Goal: Task Accomplishment & Management: Manage account settings

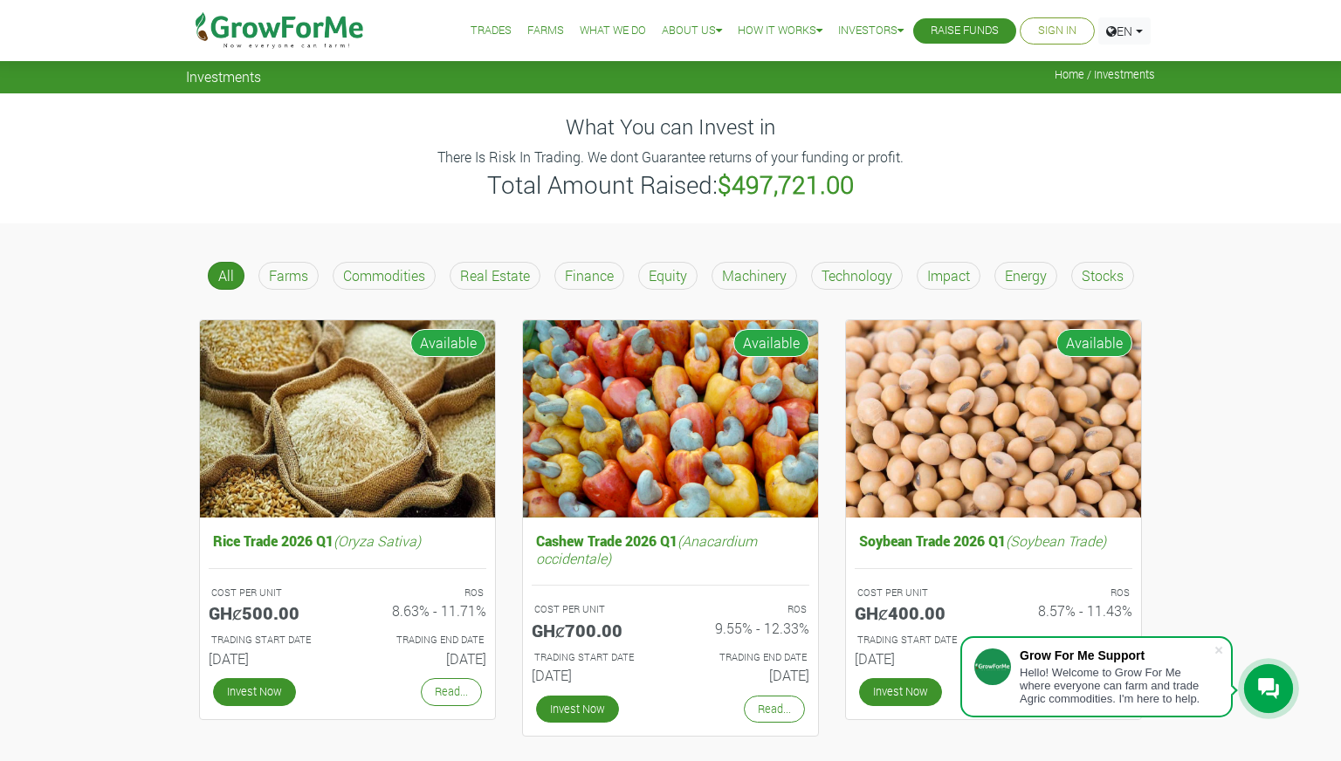
click at [1050, 283] on div "Energy" at bounding box center [1025, 276] width 63 height 28
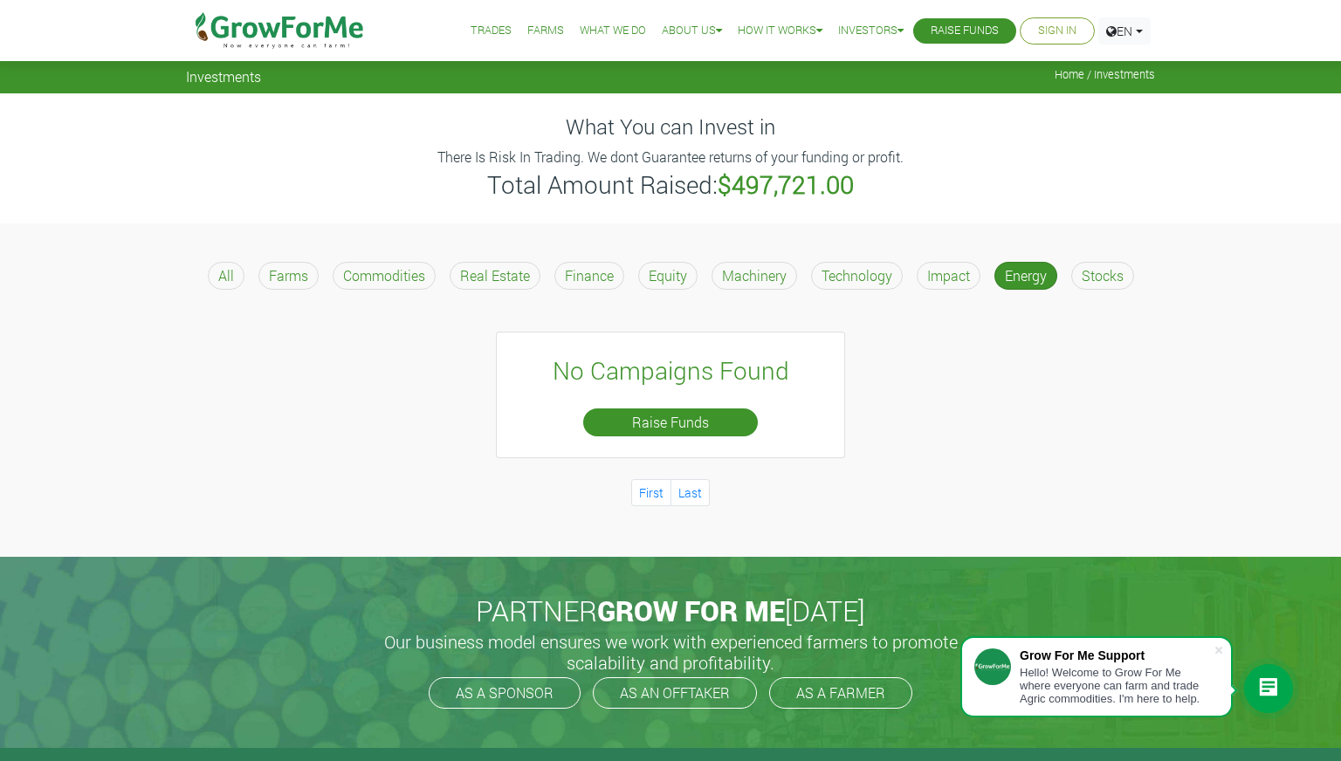
click at [870, 284] on p "Technology" at bounding box center [856, 275] width 71 height 21
click at [735, 271] on p "Machinery" at bounding box center [754, 275] width 65 height 21
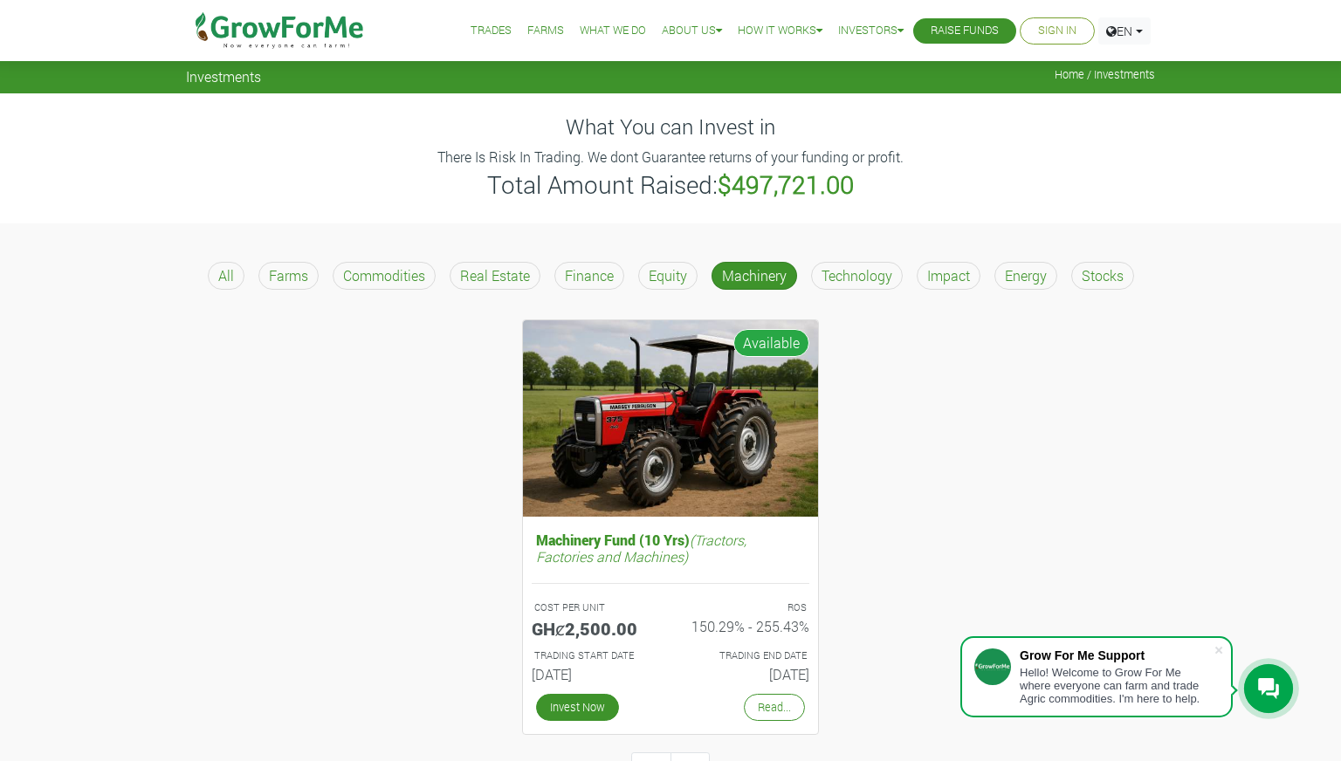
click at [647, 279] on div "Equity" at bounding box center [667, 276] width 59 height 28
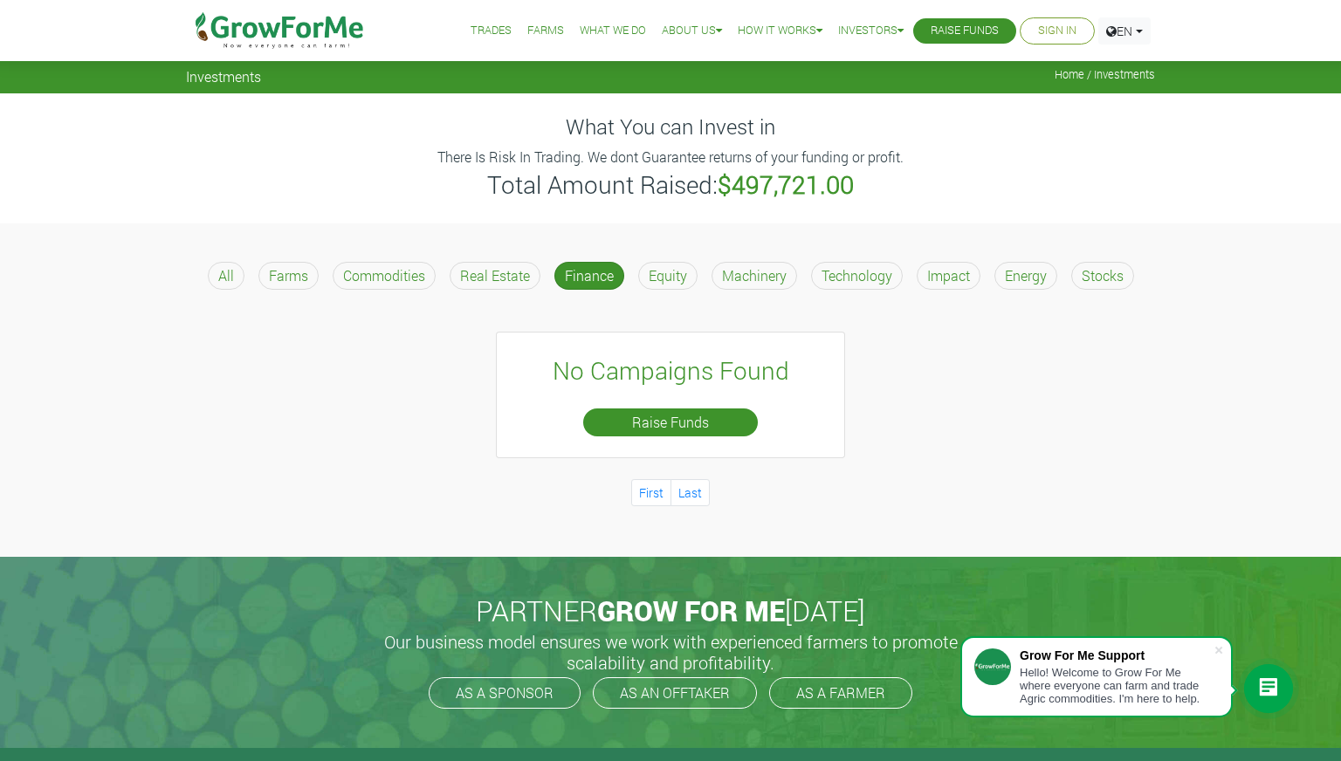
click at [327, 38] on img at bounding box center [279, 30] width 179 height 61
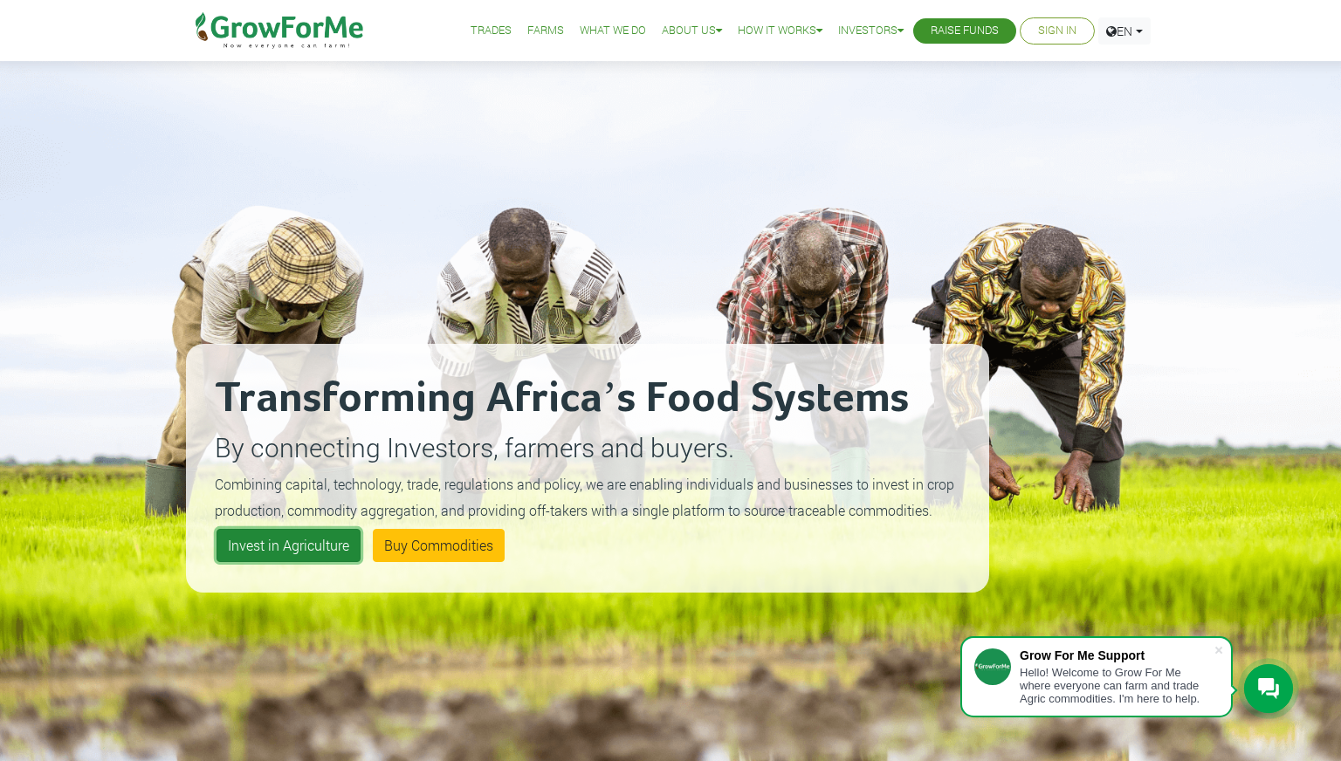
click at [253, 554] on link "Invest in Agriculture" at bounding box center [288, 545] width 144 height 33
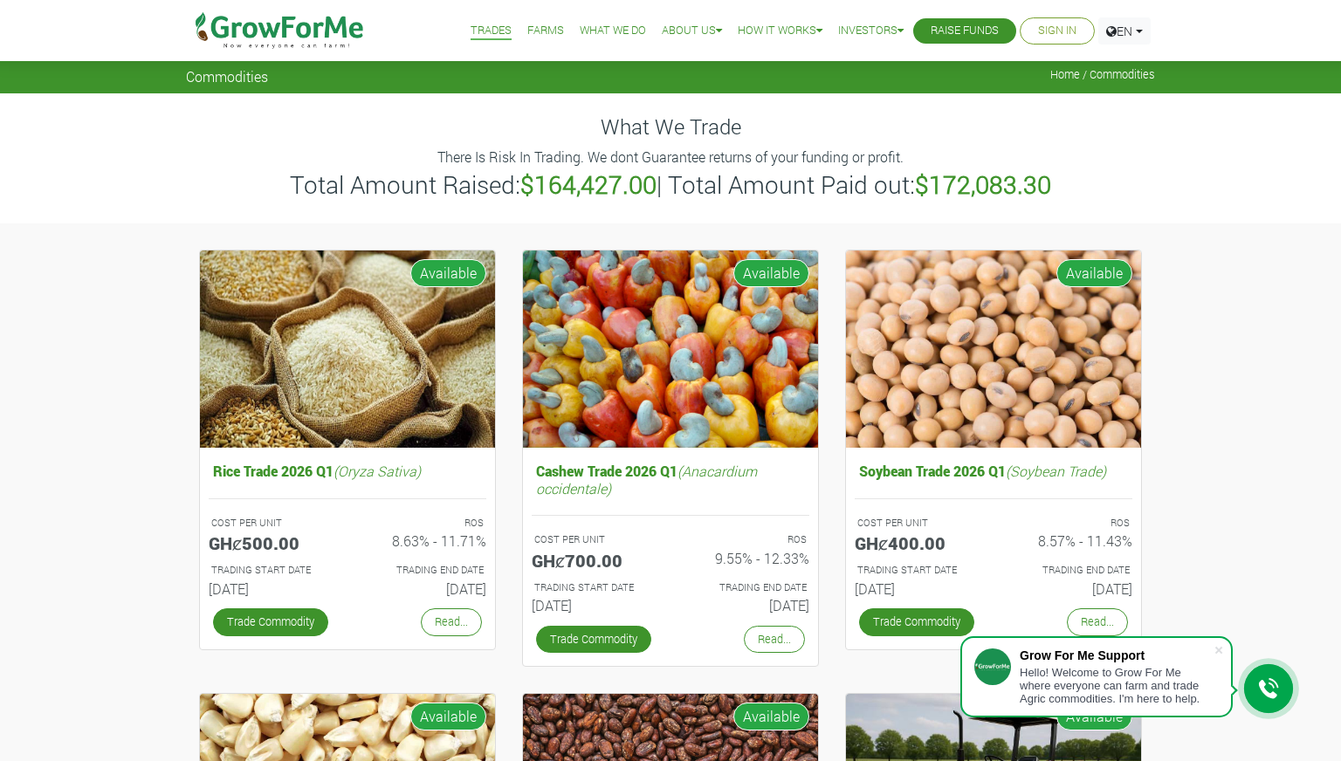
click at [948, 31] on link "Raise Funds" at bounding box center [964, 31] width 68 height 18
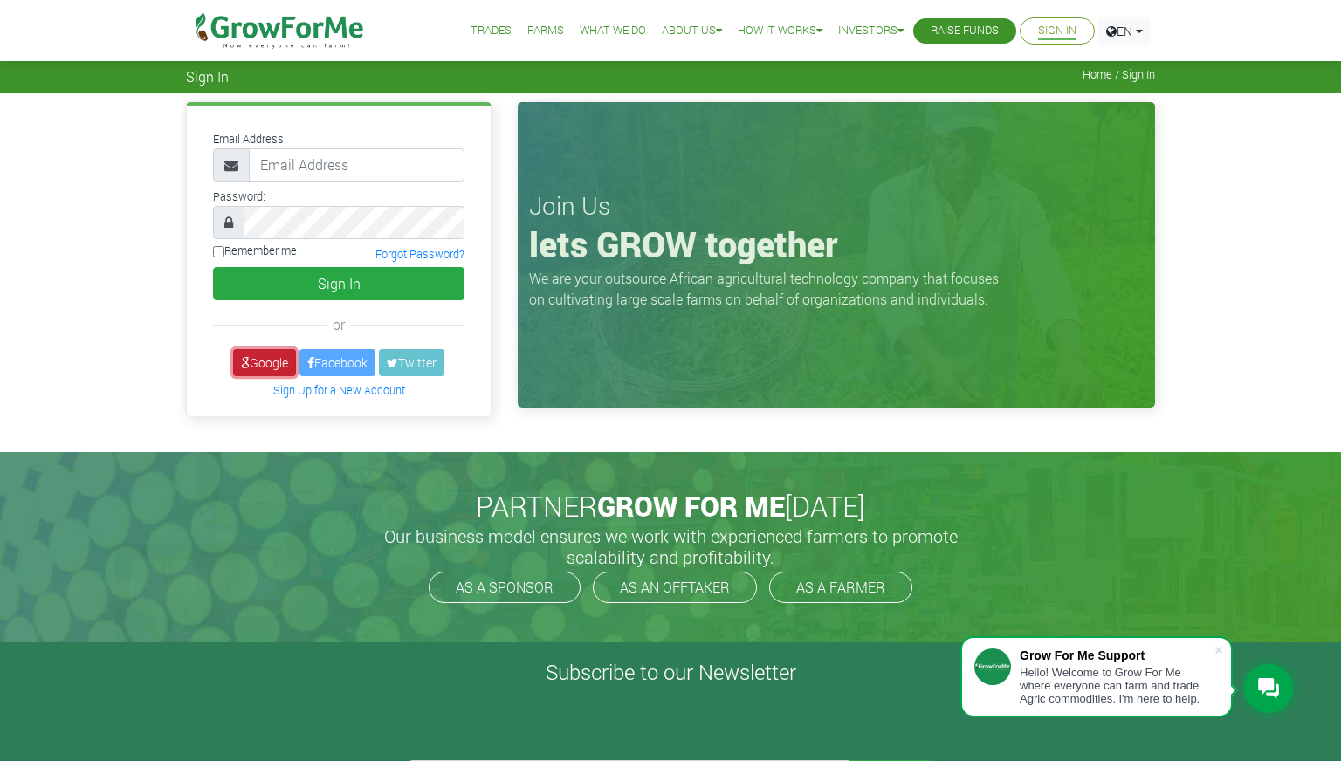
click at [258, 362] on link "Google" at bounding box center [264, 362] width 63 height 27
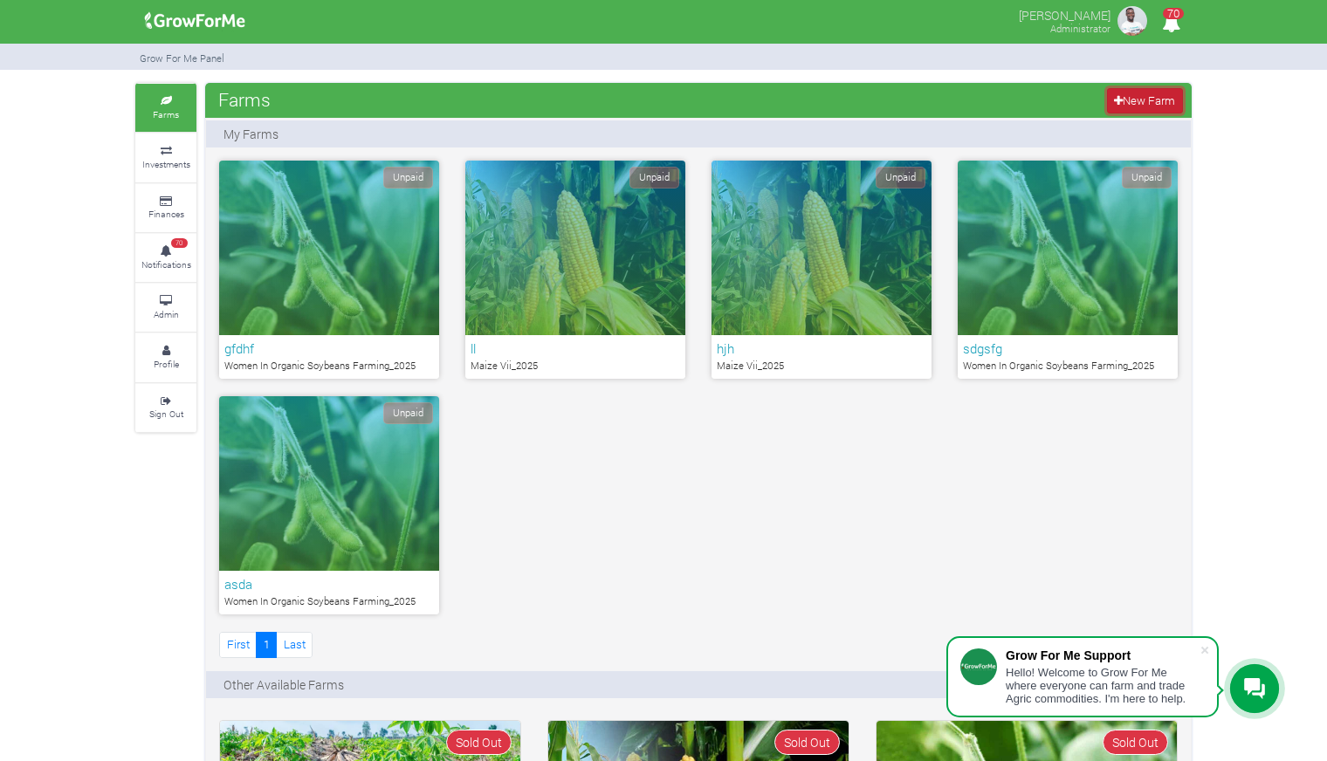
click at [1133, 102] on link "New Farm" at bounding box center [1145, 100] width 76 height 25
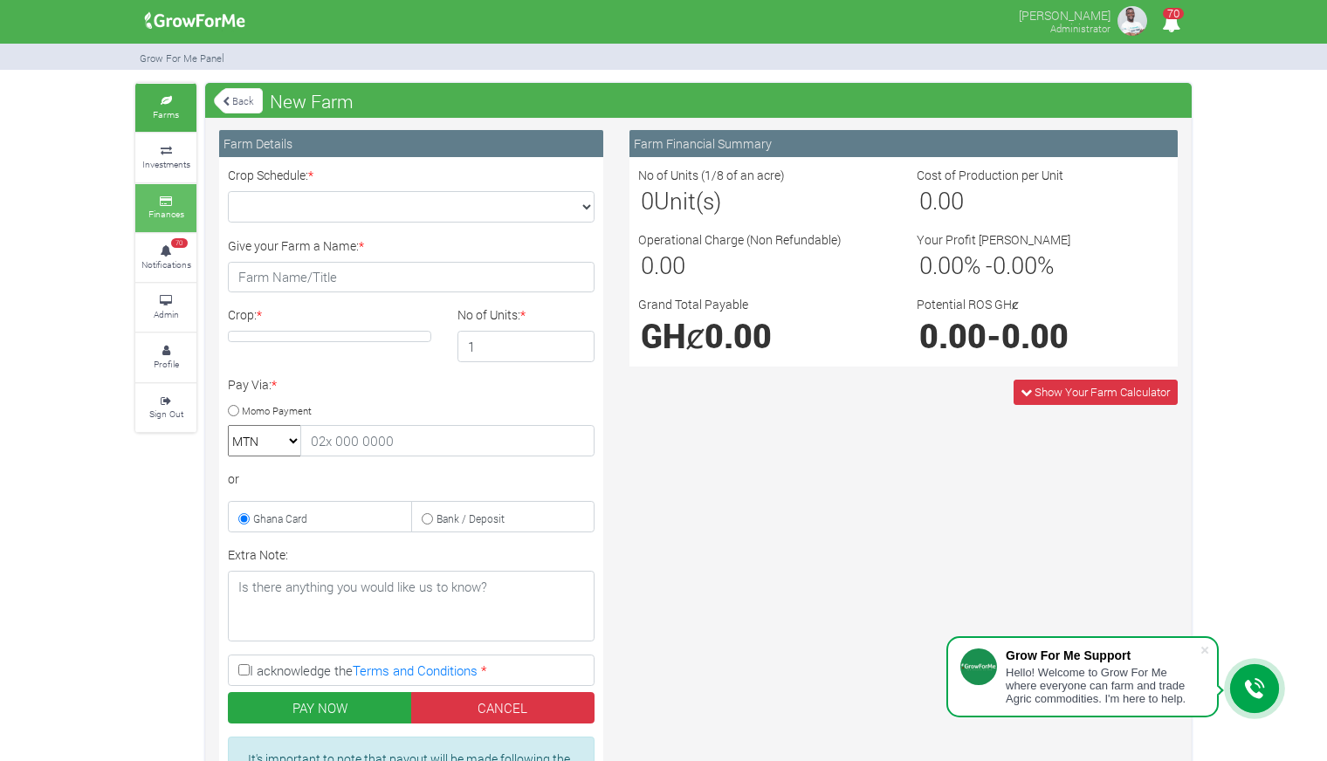
click at [166, 225] on link "Finances" at bounding box center [165, 208] width 61 height 48
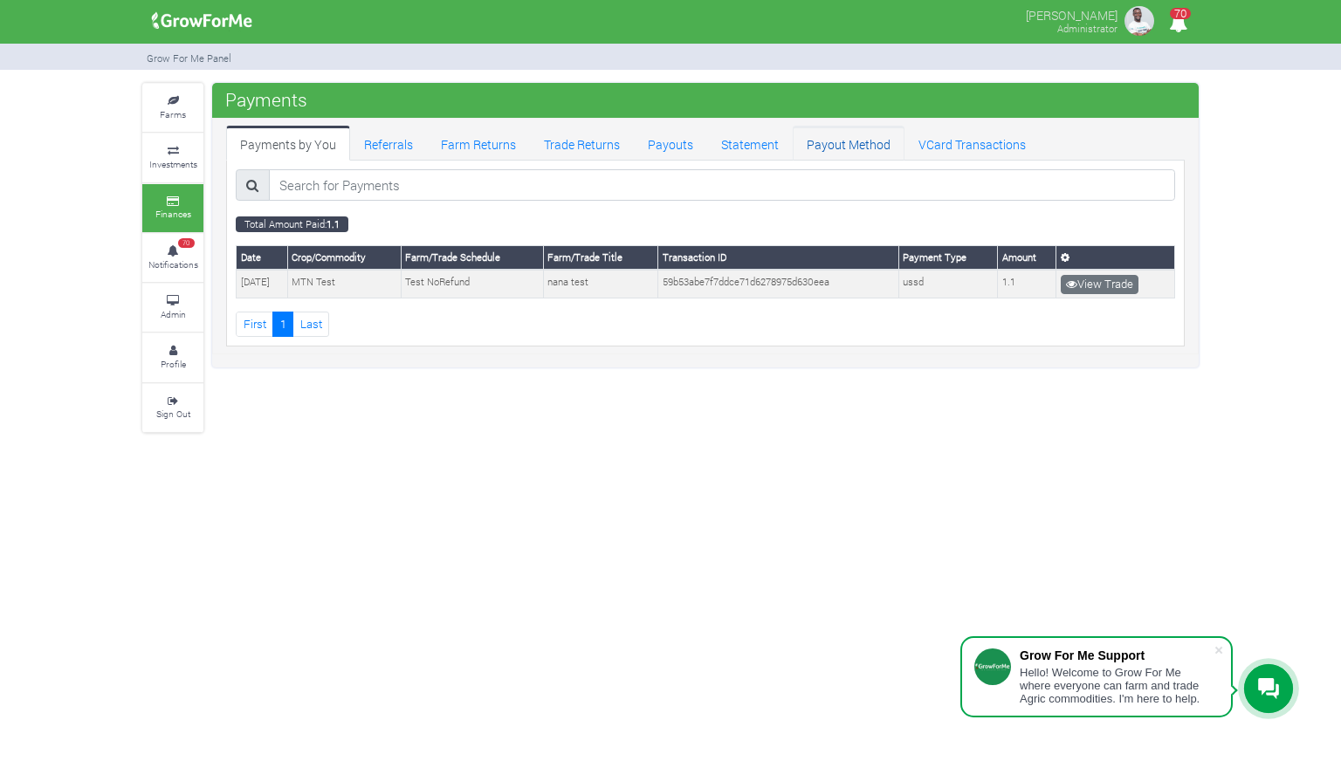
click at [808, 139] on link "Payout Method" at bounding box center [848, 143] width 112 height 35
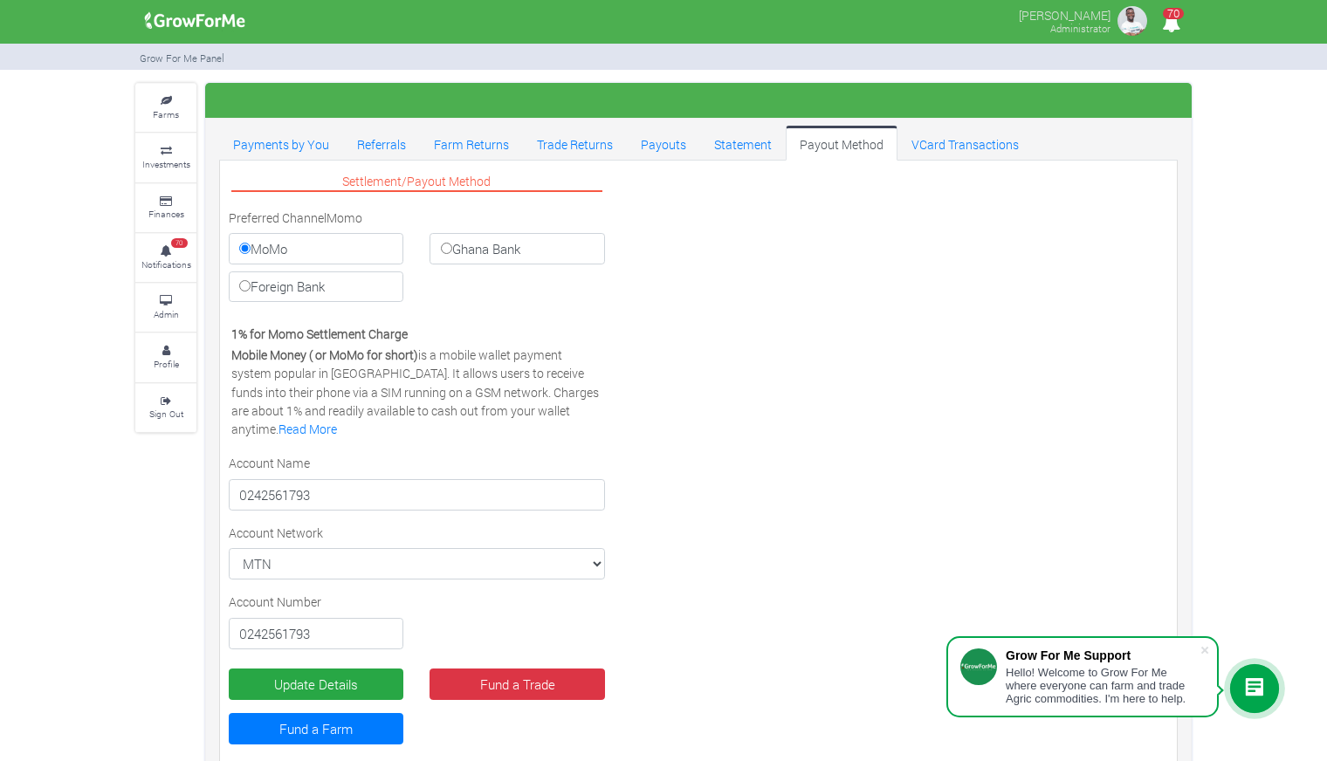
click at [340, 293] on label "Foreign Bank" at bounding box center [316, 286] width 175 height 31
click at [250, 292] on input "Foreign Bank" at bounding box center [244, 285] width 11 height 11
radio input "true"
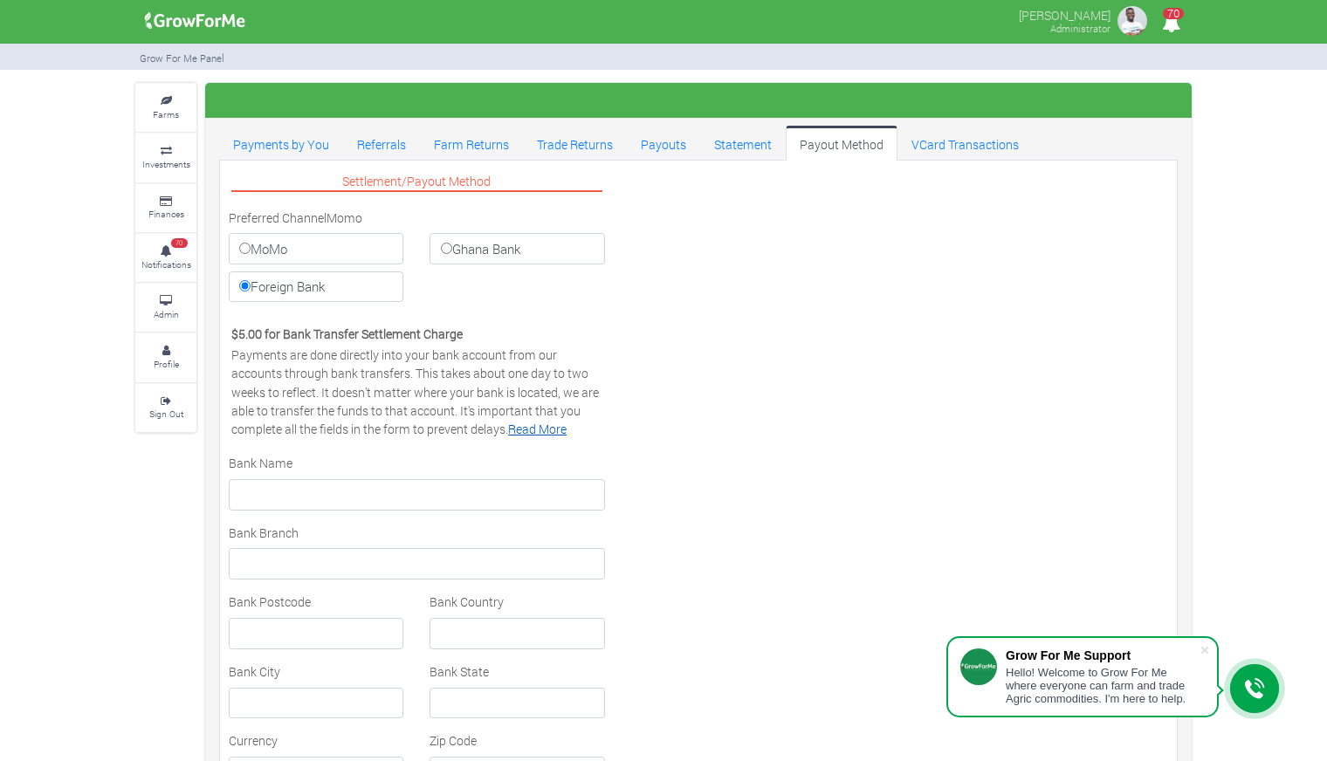
click at [528, 431] on link "Read More" at bounding box center [537, 429] width 58 height 17
click at [436, 277] on div "MoMo Ghana Bank Foreign Bank" at bounding box center [417, 271] width 402 height 76
click at [437, 283] on div "MoMo Ghana Bank Foreign Bank" at bounding box center [417, 271] width 402 height 76
